Goal: Task Accomplishment & Management: Complete application form

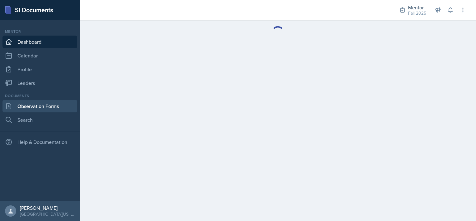
click at [41, 107] on link "Observation Forms" at bounding box center [39, 106] width 75 height 12
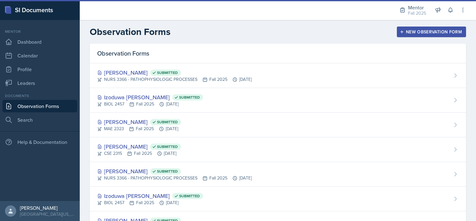
click at [437, 34] on div "New Observation Form" at bounding box center [431, 31] width 61 height 5
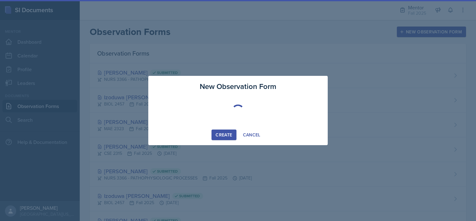
select select "be49984f-99df-4d20-9869-866254f619e9"
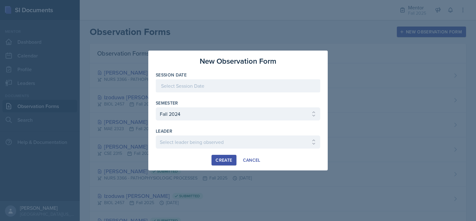
click at [204, 85] on div at bounding box center [238, 85] width 165 height 13
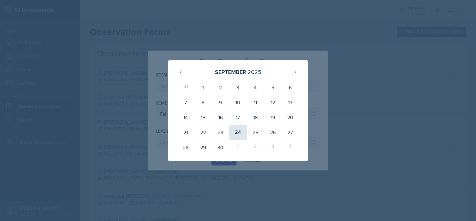
click at [235, 130] on div "24" at bounding box center [237, 132] width 17 height 15
type input "[DATE]"
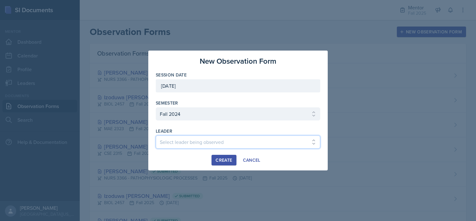
click at [191, 142] on select "Select leader being observed Amara Oguchi / INSY 3300 / Amya's Group Chi Vu / C…" at bounding box center [238, 141] width 165 height 13
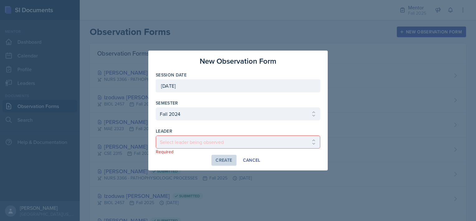
click at [394, 45] on div at bounding box center [238, 110] width 476 height 221
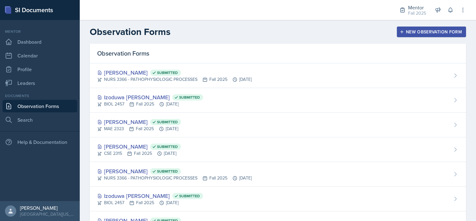
click at [405, 29] on div "New Observation Form" at bounding box center [431, 31] width 61 height 5
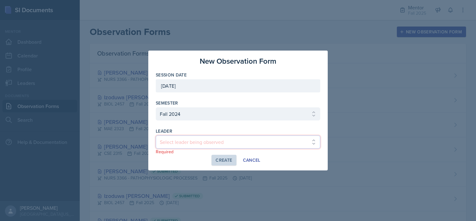
click at [191, 141] on select "Select leader being observed Amara Oguchi / INSY 3300 / Amya's Group Chi Vu / C…" at bounding box center [238, 141] width 165 height 13
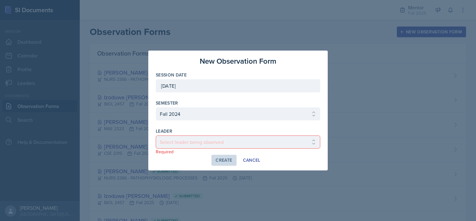
click at [120, 19] on div at bounding box center [238, 110] width 476 height 221
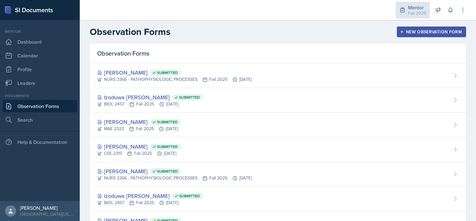
click at [415, 12] on div "Fall 2025" at bounding box center [417, 13] width 18 height 7
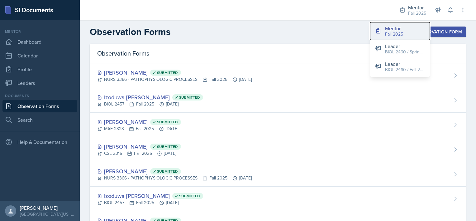
click at [398, 31] on div "Fall 2025" at bounding box center [394, 34] width 18 height 7
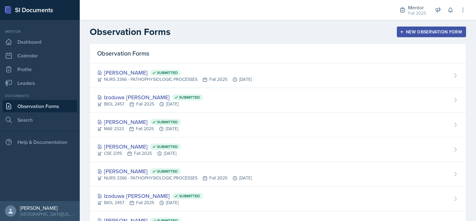
click at [409, 31] on div "New Observation Form" at bounding box center [431, 31] width 61 height 5
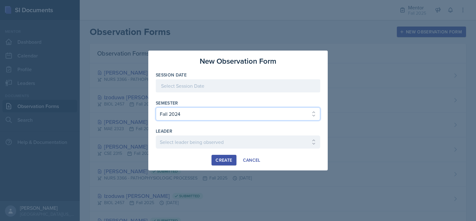
click at [186, 113] on select "Select semester All Fall 2024 Spring 2025 Fall 2025 Spring 2024 Fall 2023" at bounding box center [238, 113] width 165 height 13
select select "a8c40de0-d7eb-4f82-90ee-ac0c6ce45f71"
click at [156, 107] on select "Select semester All Fall 2024 Spring 2025 Fall 2025 Spring 2024 Fall 2023" at bounding box center [238, 113] width 165 height 13
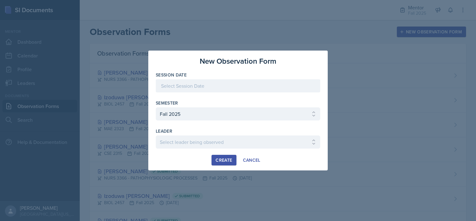
click at [177, 90] on div at bounding box center [238, 85] width 165 height 13
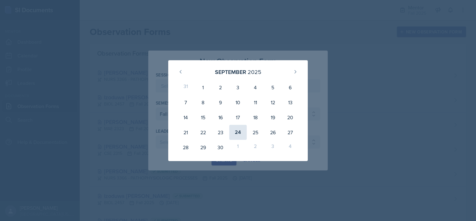
click at [241, 132] on div "24" at bounding box center [237, 132] width 17 height 15
type input "[DATE]"
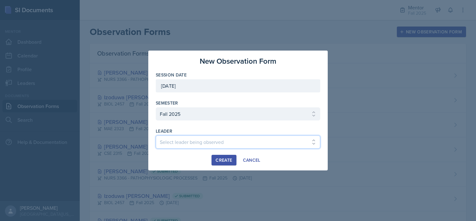
click at [164, 141] on select "Select leader being observed [PERSON_NAME] / BIOL 2458 / Gautam's Group [PERSON…" at bounding box center [238, 141] width 165 height 13
select select "ddd6e82e-199f-4b66-8935-c5b214cbc830"
click at [156, 135] on select "Select leader being observed [PERSON_NAME] / BIOL 2458 / Gautam's Group [PERSON…" at bounding box center [238, 141] width 165 height 13
click at [221, 158] on div "Create" at bounding box center [224, 159] width 17 height 5
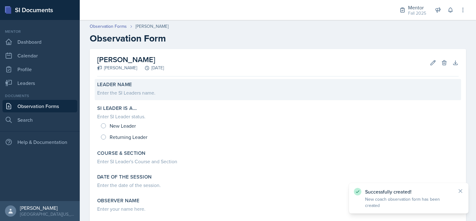
click at [132, 89] on div "Enter the SI Leaders name." at bounding box center [277, 92] width 361 height 7
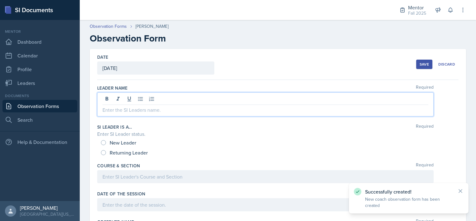
click at [127, 98] on div at bounding box center [265, 104] width 336 height 24
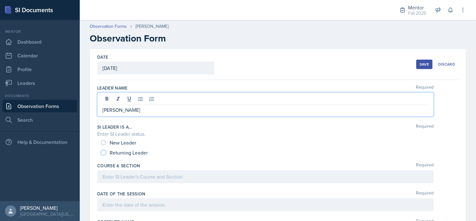
click at [104, 153] on input "Returning Leader" at bounding box center [103, 152] width 5 height 5
radio input "true"
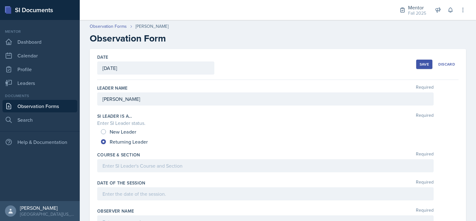
click at [116, 171] on div at bounding box center [265, 165] width 336 height 13
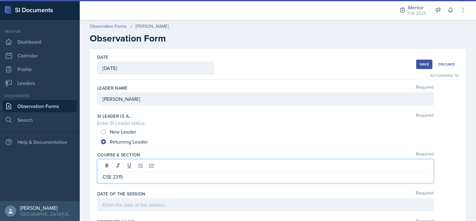
click at [115, 205] on div at bounding box center [265, 204] width 336 height 13
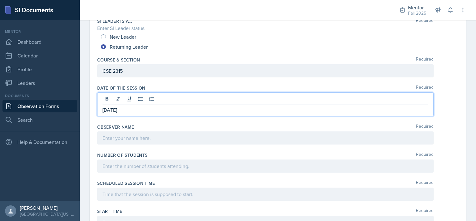
click at [122, 141] on p at bounding box center [266, 137] width 326 height 7
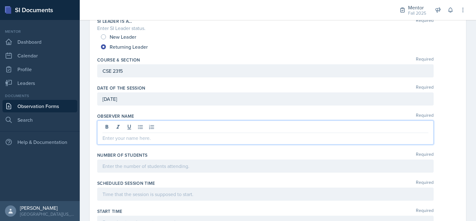
scroll to position [84, 0]
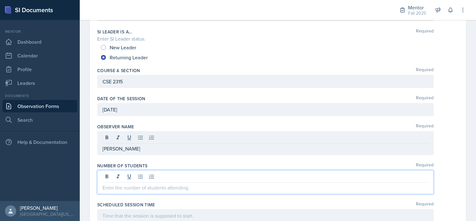
click at [115, 177] on div at bounding box center [265, 182] width 336 height 24
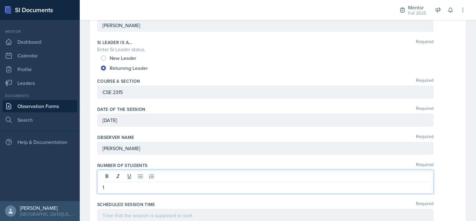
scroll to position [117, 0]
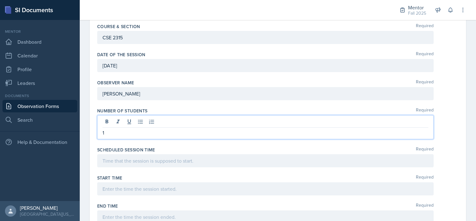
click at [112, 164] on p at bounding box center [266, 160] width 326 height 7
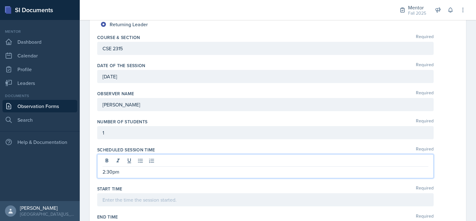
click at [108, 198] on div at bounding box center [265, 199] width 336 height 13
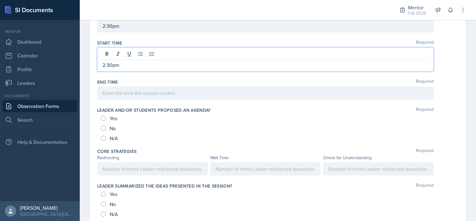
scroll to position [252, 0]
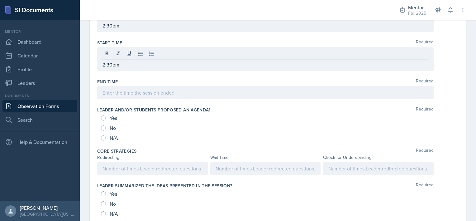
click at [93, 85] on div "Date [DATE] [DATE] 31 1 2 3 4 5 6 7 8 9 10 11 12 13 14 15 16 17 18 19 20 21 22 …" at bounding box center [278, 210] width 376 height 827
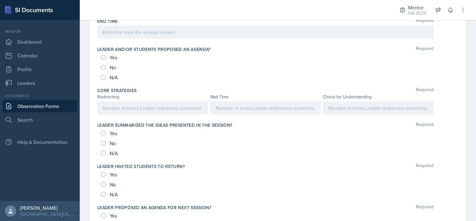
scroll to position [308, 0]
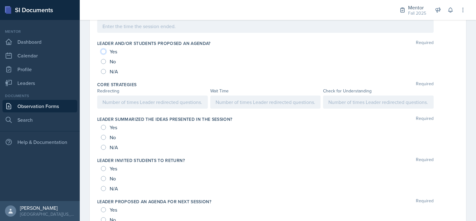
click at [104, 50] on input "Yes" at bounding box center [103, 51] width 5 height 5
radio input "true"
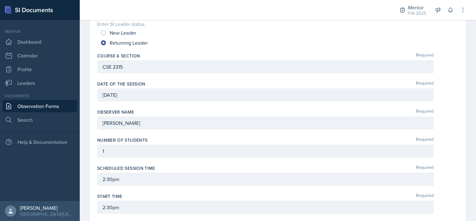
scroll to position [0, 0]
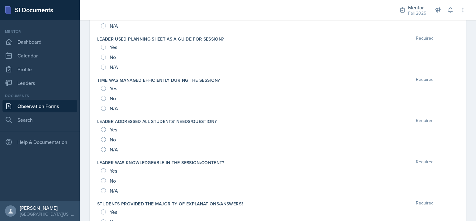
scroll to position [602, 0]
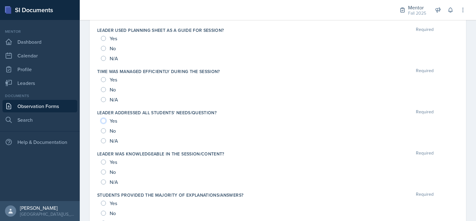
click at [105, 120] on input "Yes" at bounding box center [103, 120] width 5 height 5
radio input "true"
click at [104, 159] on input "Yes" at bounding box center [103, 161] width 5 height 5
radio input "true"
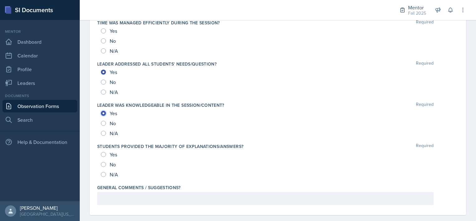
scroll to position [657, 0]
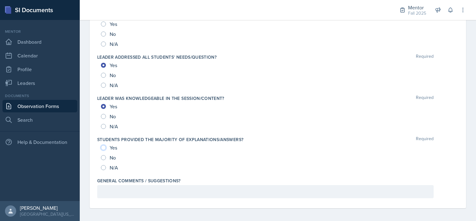
click at [105, 145] on input "Yes" at bounding box center [103, 147] width 5 height 5
radio input "true"
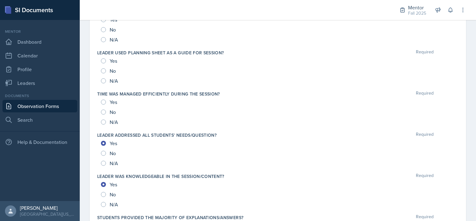
scroll to position [578, 0]
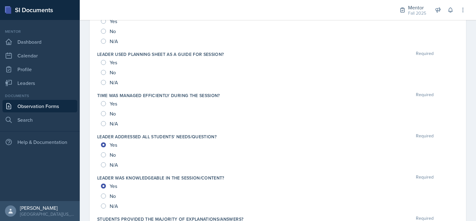
click at [106, 102] on div "Yes" at bounding box center [109, 103] width 17 height 10
click at [103, 102] on input "Yes" at bounding box center [103, 103] width 5 height 5
radio input "true"
click at [102, 60] on input "Yes" at bounding box center [103, 62] width 5 height 5
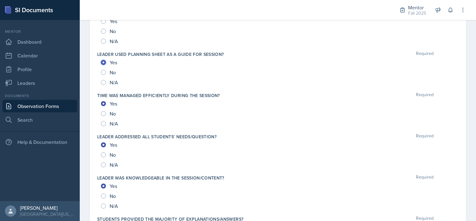
radio input "true"
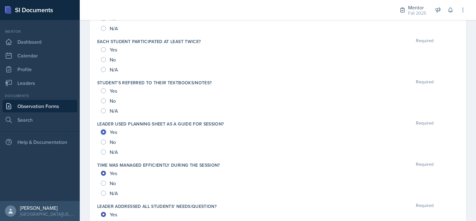
scroll to position [508, 0]
click at [104, 86] on div "Yes" at bounding box center [109, 91] width 17 height 10
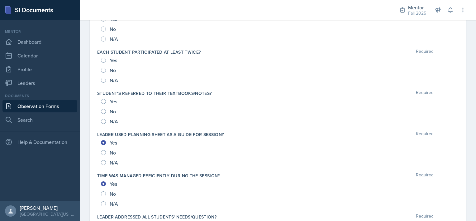
click at [103, 99] on input "Yes" at bounding box center [103, 101] width 5 height 5
radio input "true"
click at [309, 49] on div "Each student participated at least twice? Required" at bounding box center [277, 52] width 361 height 6
click at [105, 59] on input "Yes" at bounding box center [103, 60] width 5 height 5
radio input "true"
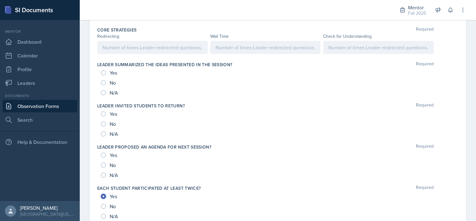
scroll to position [360, 0]
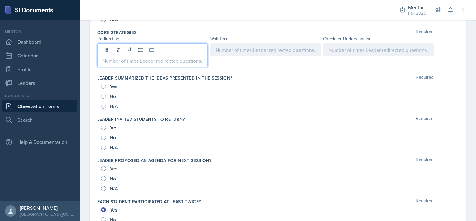
click at [124, 48] on div at bounding box center [152, 55] width 111 height 24
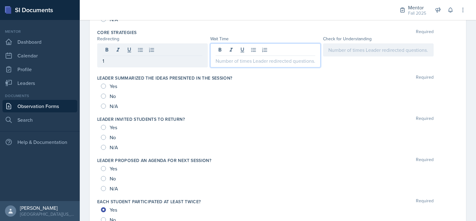
click at [248, 51] on div at bounding box center [265, 55] width 111 height 24
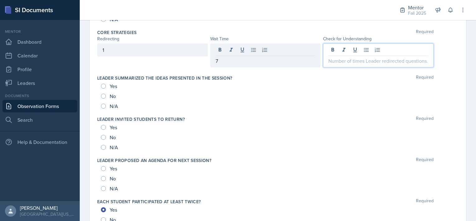
click at [335, 49] on div at bounding box center [378, 55] width 111 height 24
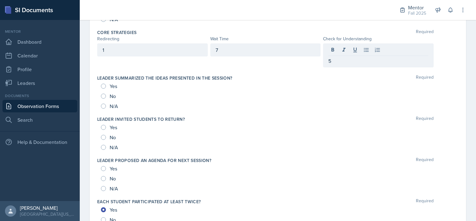
drag, startPoint x: 338, startPoint y: 55, endPoint x: 291, endPoint y: 50, distance: 46.7
click at [291, 50] on div "1 7 5" at bounding box center [265, 55] width 336 height 24
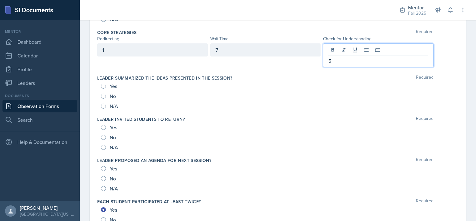
click at [331, 48] on div "5" at bounding box center [378, 55] width 111 height 24
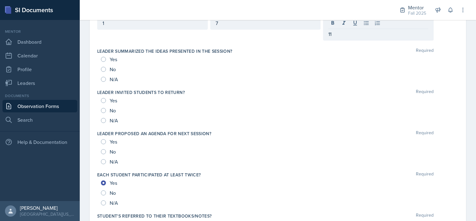
scroll to position [384, 0]
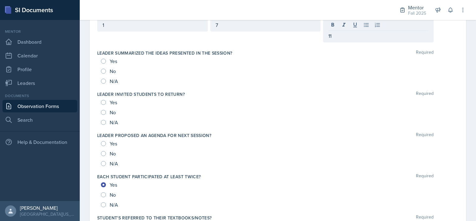
click at [106, 152] on div "No" at bounding box center [109, 153] width 16 height 10
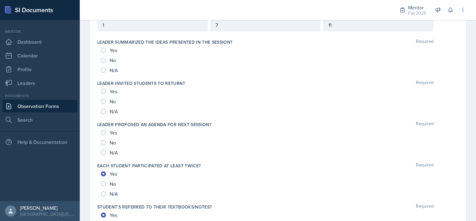
click at [105, 138] on div "No" at bounding box center [109, 142] width 16 height 10
click at [102, 144] on div "No" at bounding box center [109, 142] width 16 height 10
click at [105, 136] on div "Yes" at bounding box center [109, 132] width 17 height 10
click at [103, 137] on div "No" at bounding box center [109, 142] width 16 height 10
click at [104, 142] on input "No" at bounding box center [103, 142] width 5 height 5
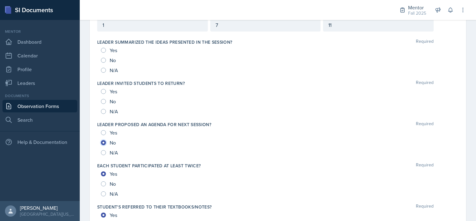
radio input "true"
click at [104, 99] on input "No" at bounding box center [103, 101] width 5 height 5
radio input "true"
click at [103, 89] on input "Yes" at bounding box center [103, 91] width 5 height 5
radio input "true"
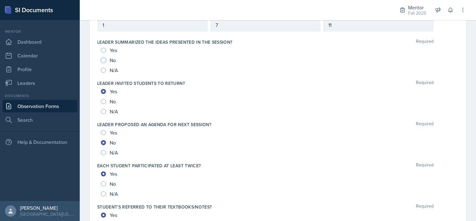
click at [102, 58] on input "No" at bounding box center [103, 60] width 5 height 5
radio input "true"
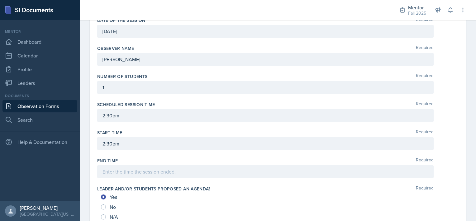
click at [105, 173] on p at bounding box center [266, 171] width 326 height 7
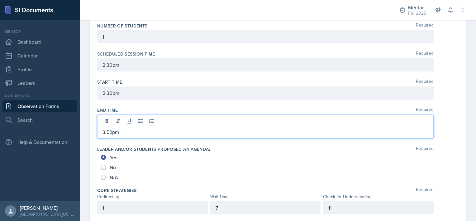
scroll to position [208, 0]
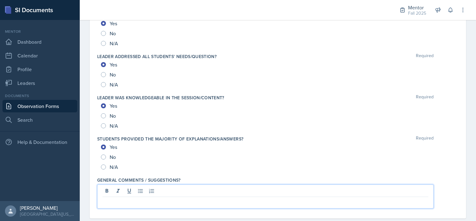
scroll to position [669, 0]
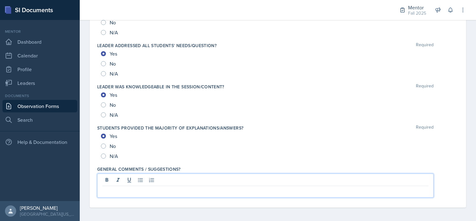
click at [107, 191] on p at bounding box center [266, 190] width 326 height 7
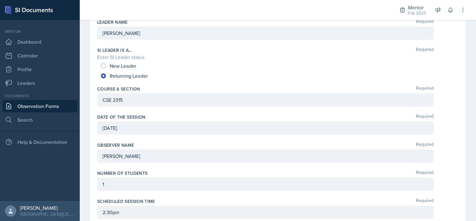
scroll to position [0, 0]
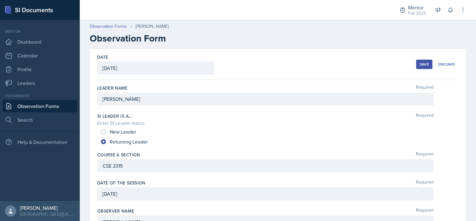
click at [420, 64] on div "Save" at bounding box center [424, 64] width 9 height 5
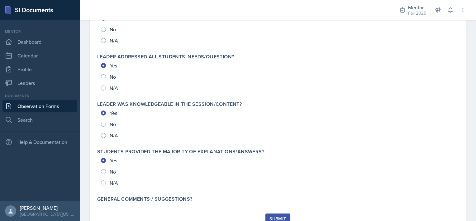
scroll to position [676, 0]
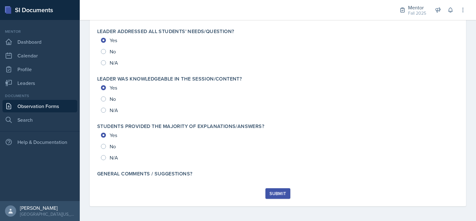
click at [276, 194] on div "Submit" at bounding box center [278, 193] width 17 height 5
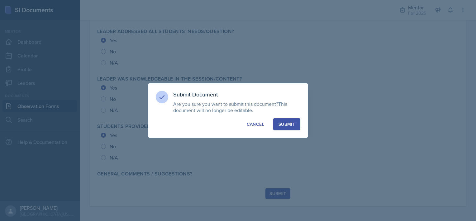
click at [285, 122] on div "Submit" at bounding box center [287, 124] width 17 height 6
radio input "true"
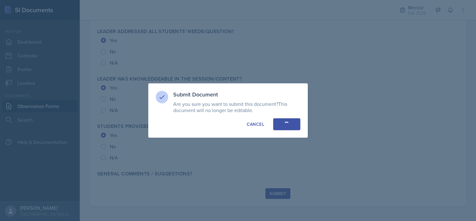
radio input "true"
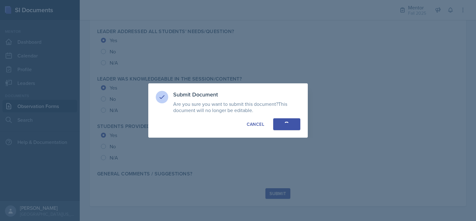
radio input "true"
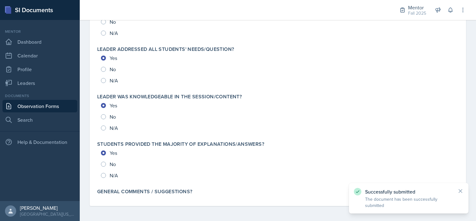
scroll to position [658, 0]
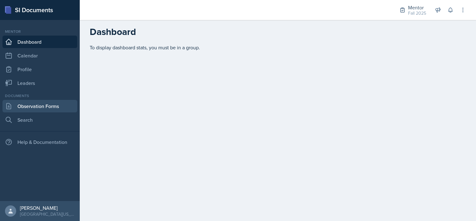
click at [26, 104] on link "Observation Forms" at bounding box center [39, 106] width 75 height 12
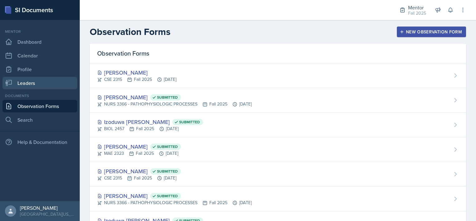
click at [28, 83] on link "Leaders" at bounding box center [39, 83] width 75 height 12
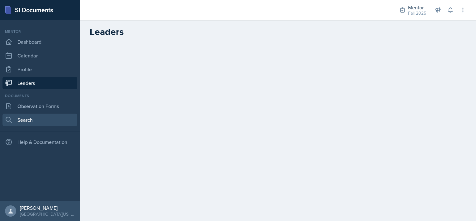
click at [31, 117] on link "Search" at bounding box center [39, 119] width 75 height 12
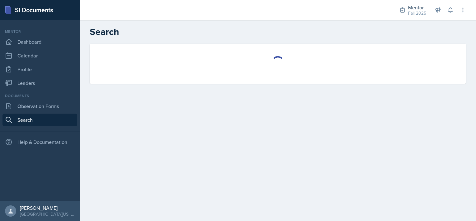
select select "all"
select select "1"
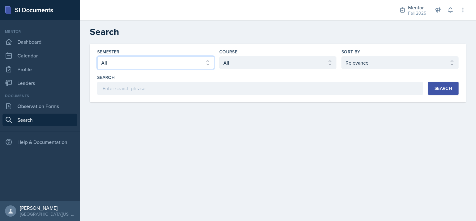
click at [160, 62] on select "Select semester All Fall 2025 Spring 2025 Fall 2024 Spring 2024 Fall 2023" at bounding box center [155, 62] width 117 height 13
select select "a8c40de0-d7eb-4f82-90ee-ac0c6ce45f71"
click at [97, 56] on select "Select semester All Fall 2025 Spring 2025 Fall 2024 Spring 2024 Fall 2023" at bounding box center [155, 62] width 117 height 13
click at [238, 62] on select "Select course All ASTR 1345 BIOL 1345 BIOL 1441 BIOL 1442 BIOL 2300 BIOL 2444 B…" at bounding box center [277, 62] width 117 height 13
select select "b05cf838-b04f-4fc4-901a-32fb7d12d120"
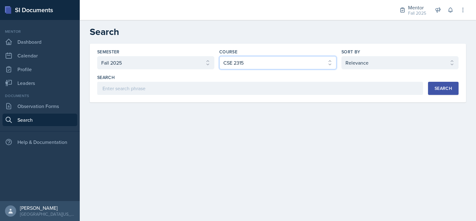
click at [219, 56] on select "Select course All ASTR 1345 BIOL 1345 BIOL 1441 BIOL 1442 BIOL 2300 BIOL 2444 B…" at bounding box center [277, 62] width 117 height 13
click at [445, 90] on div "Search" at bounding box center [443, 88] width 17 height 5
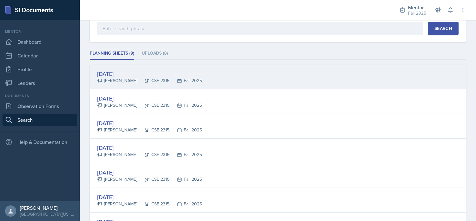
scroll to position [61, 0]
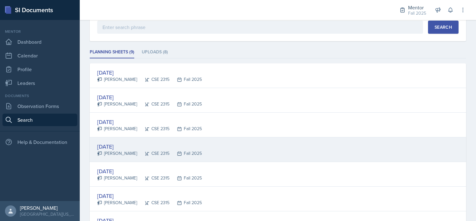
click at [225, 146] on div "Sep 24th, 2025 Aroudra Thakur CSE 2315 Fall 2025" at bounding box center [278, 149] width 376 height 25
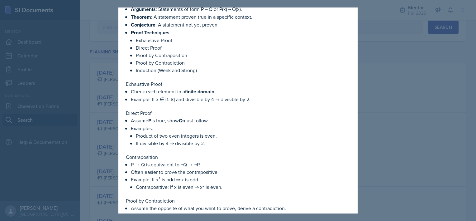
scroll to position [0, 0]
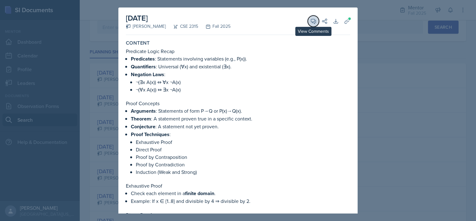
click at [310, 20] on icon at bounding box center [313, 21] width 6 height 6
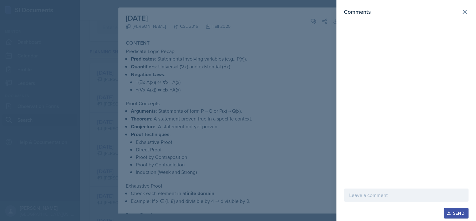
click at [358, 197] on p at bounding box center [406, 194] width 114 height 7
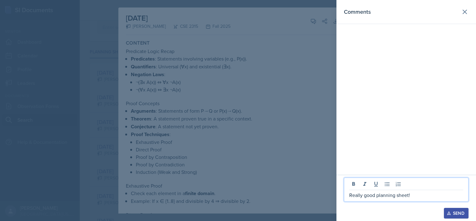
click at [447, 213] on icon "button" at bounding box center [449, 213] width 4 height 4
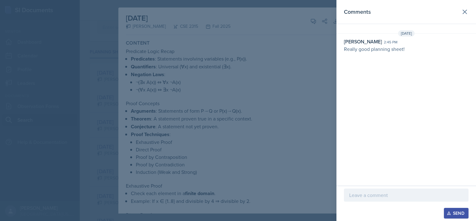
click at [315, 54] on div at bounding box center [238, 110] width 476 height 221
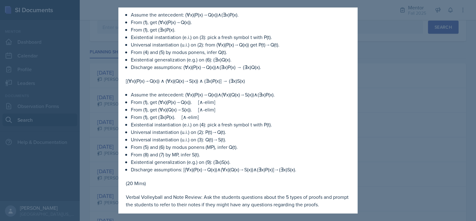
scroll to position [715, 0]
click at [197, 62] on p "Existential generalization (e.g.) on (6): (∃x)Q(x)." at bounding box center [240, 59] width 219 height 7
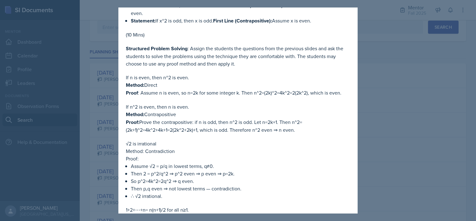
scroll to position [1052, 0]
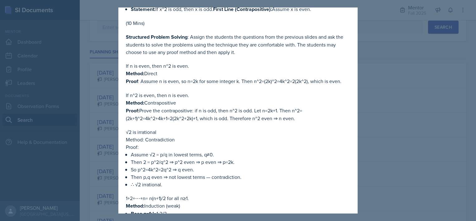
click at [375, 181] on div at bounding box center [238, 110] width 476 height 221
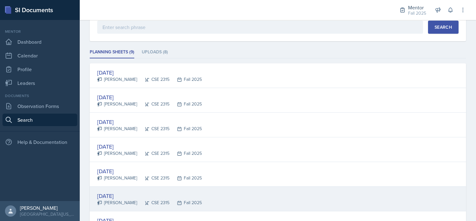
click at [343, 203] on div "Sep 8th, 2025 Aroudra Thakur CSE 2315 Fall 2025" at bounding box center [278, 198] width 376 height 25
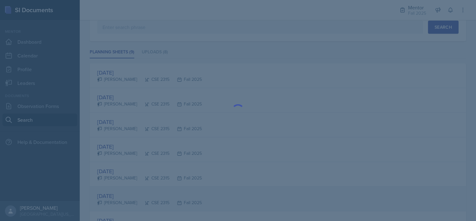
scroll to position [0, 0]
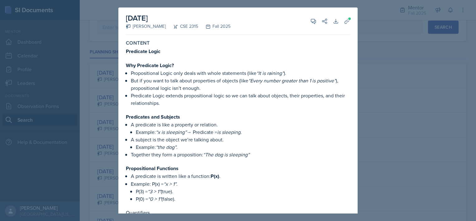
click at [385, 181] on div at bounding box center [238, 110] width 476 height 221
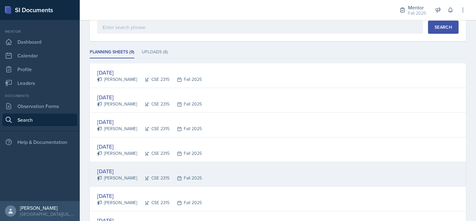
click at [380, 182] on div "Sep 15th, 2025 Aroudra Thakur CSE 2315 Fall 2025" at bounding box center [278, 174] width 376 height 25
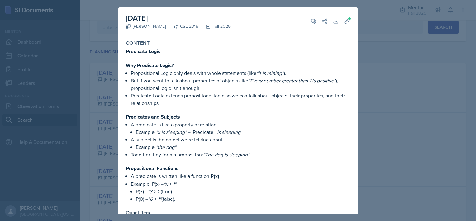
click at [374, 59] on div at bounding box center [238, 110] width 476 height 221
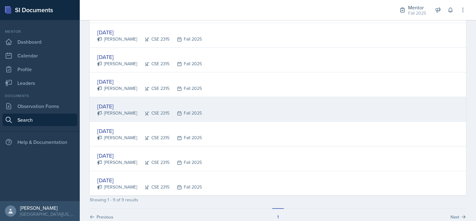
scroll to position [151, 0]
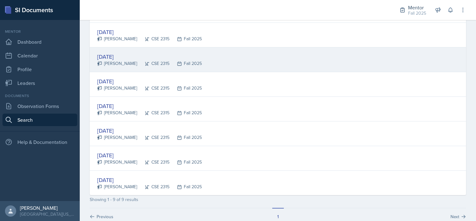
click at [123, 57] on div "[DATE]" at bounding box center [149, 56] width 105 height 8
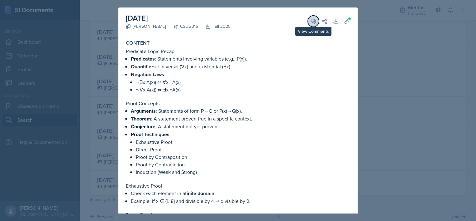
click at [310, 16] on button "View Comments" at bounding box center [313, 21] width 11 height 11
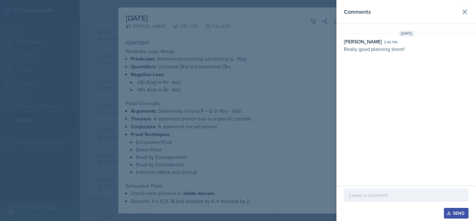
click at [258, 34] on div at bounding box center [238, 110] width 476 height 221
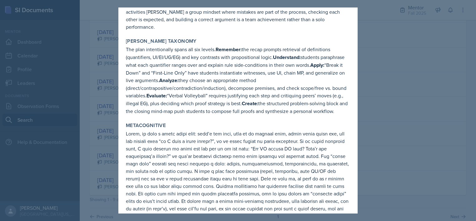
scroll to position [1784, 0]
